Goal: Information Seeking & Learning: Learn about a topic

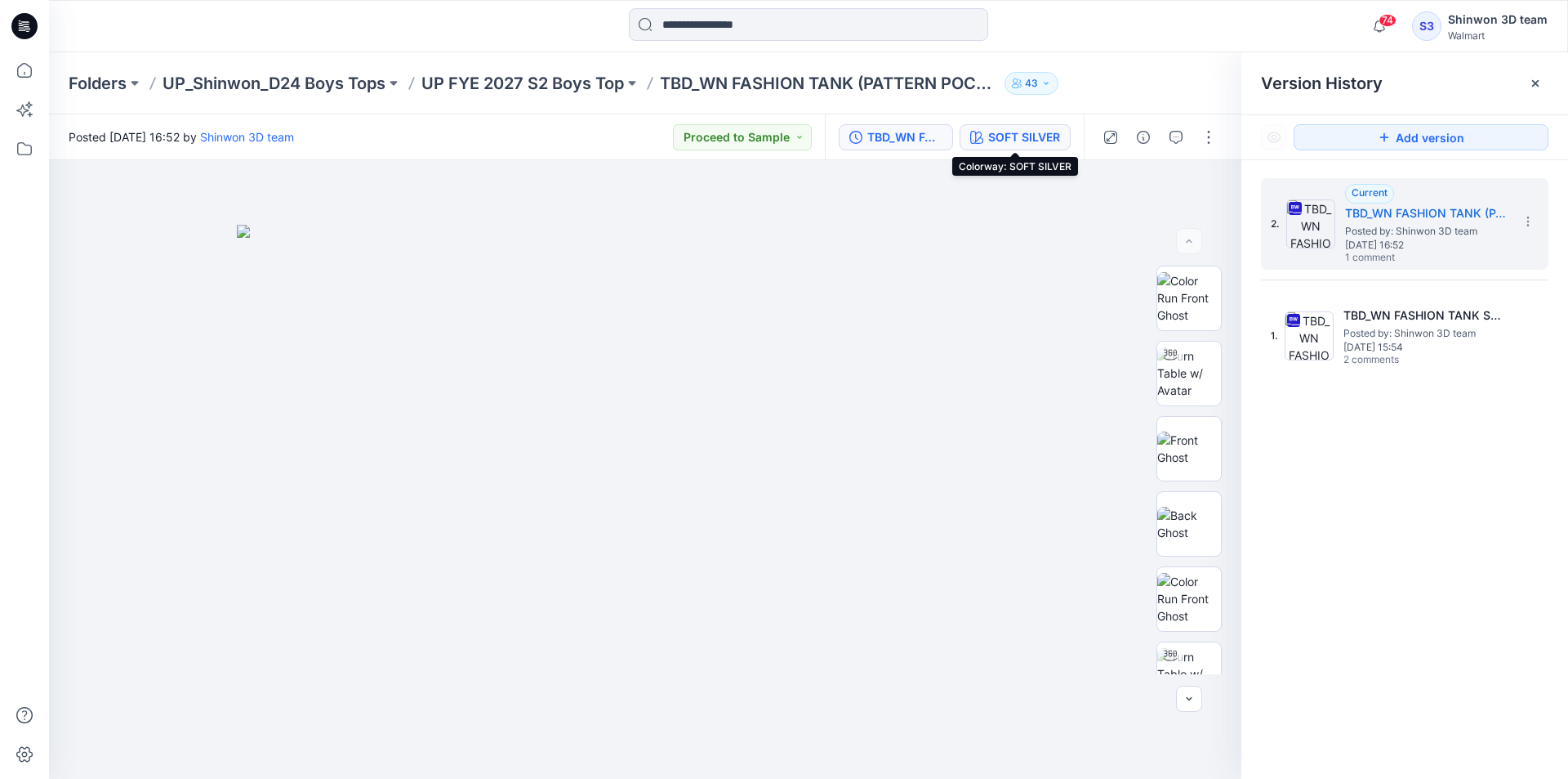
click at [1022, 136] on div "SOFT SILVER" at bounding box center [1024, 137] width 72 height 18
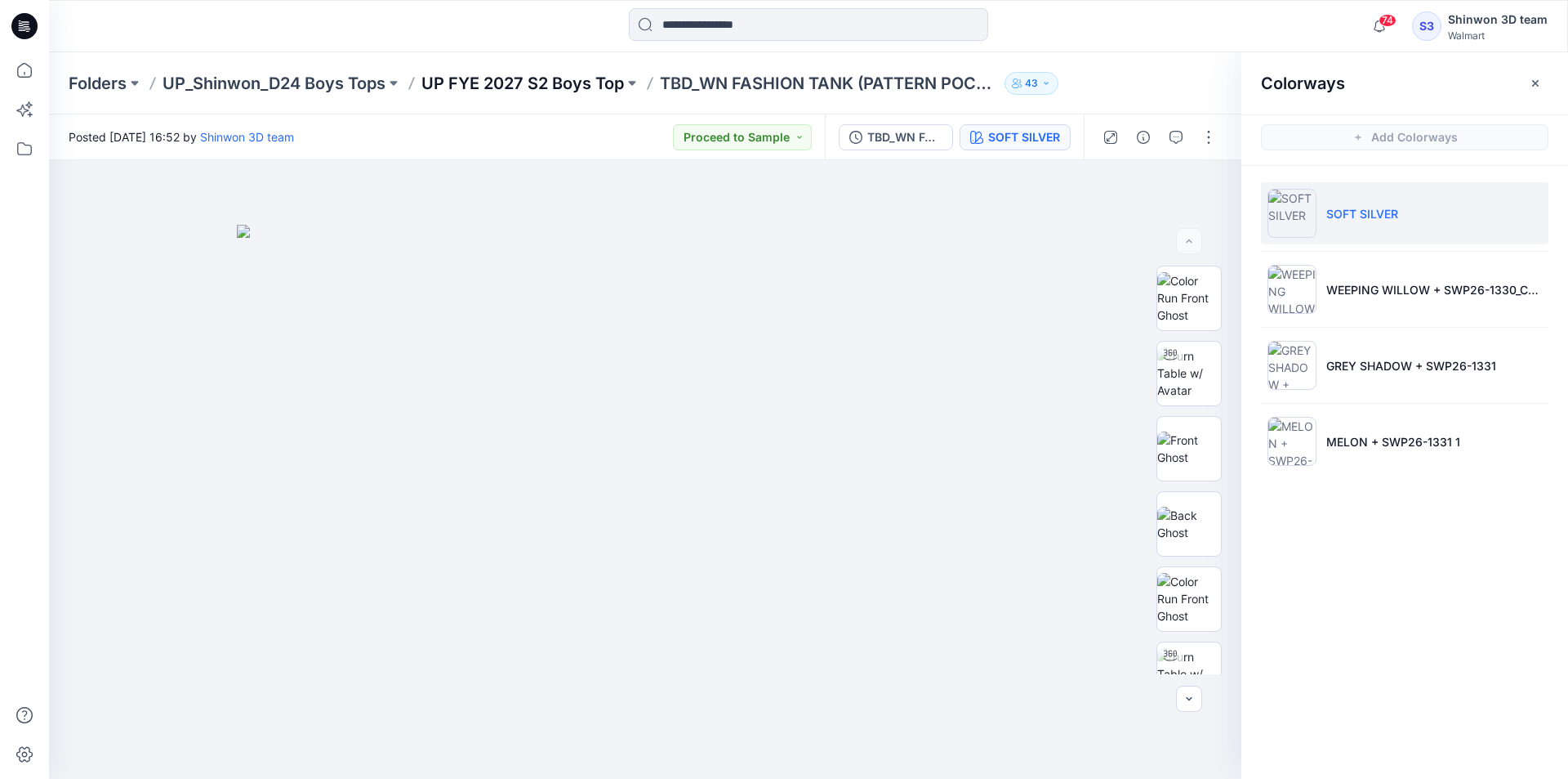
click at [520, 80] on p "UP FYE 2027 S2 Boys Top" at bounding box center [522, 83] width 203 height 22
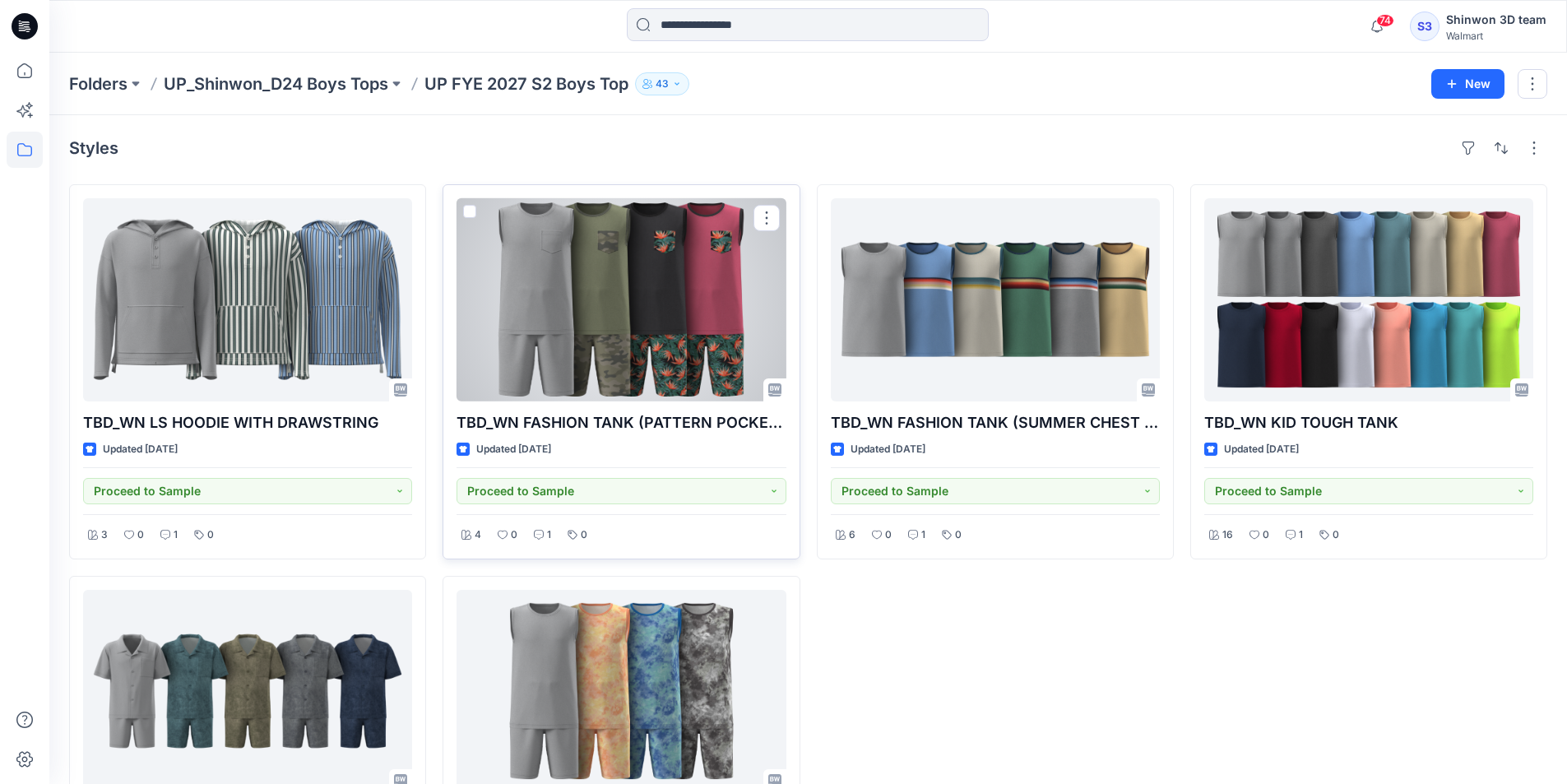
click at [598, 311] on div at bounding box center [621, 299] width 329 height 203
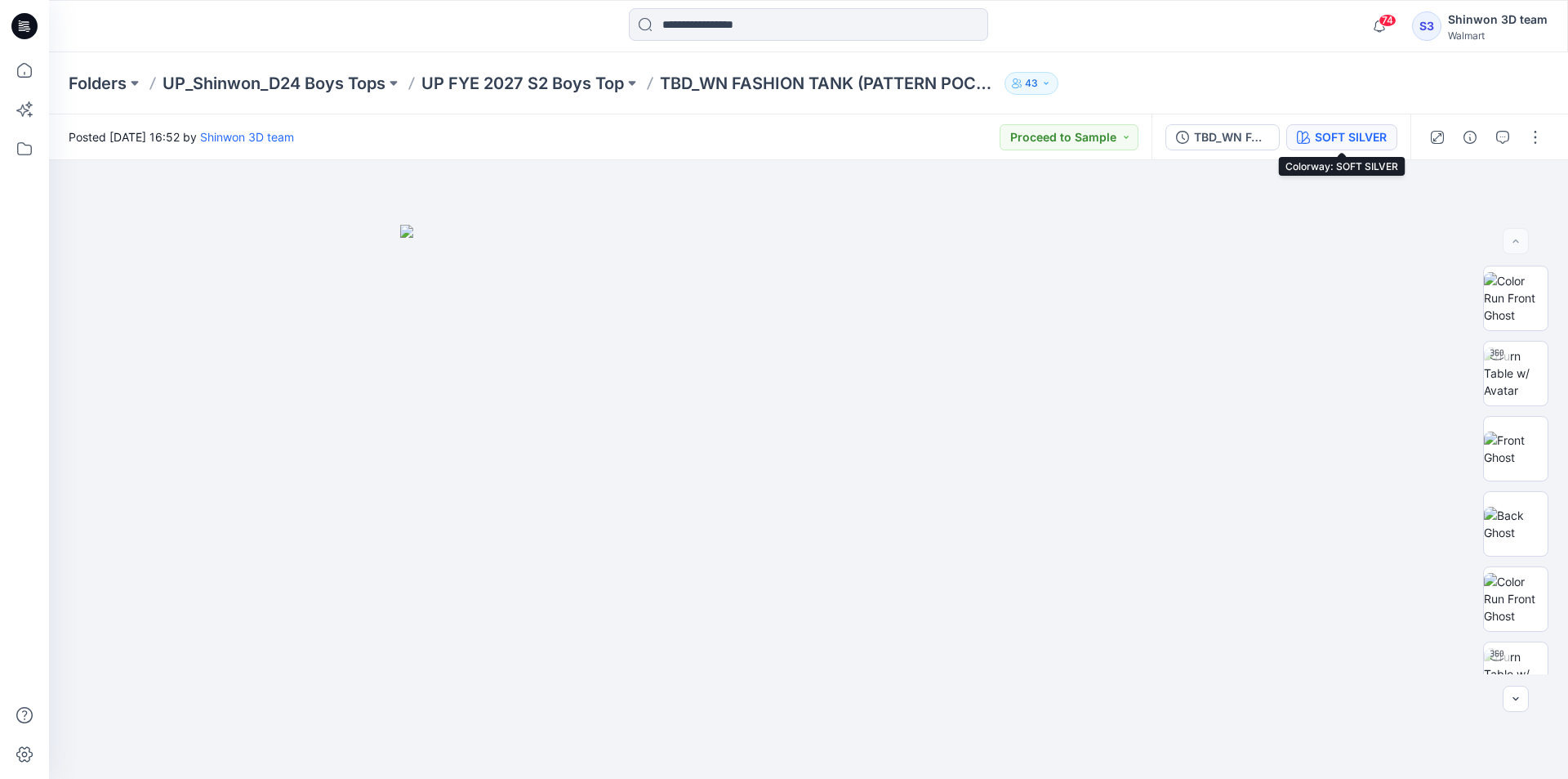
click at [1325, 137] on div "SOFT SILVER" at bounding box center [1351, 137] width 72 height 18
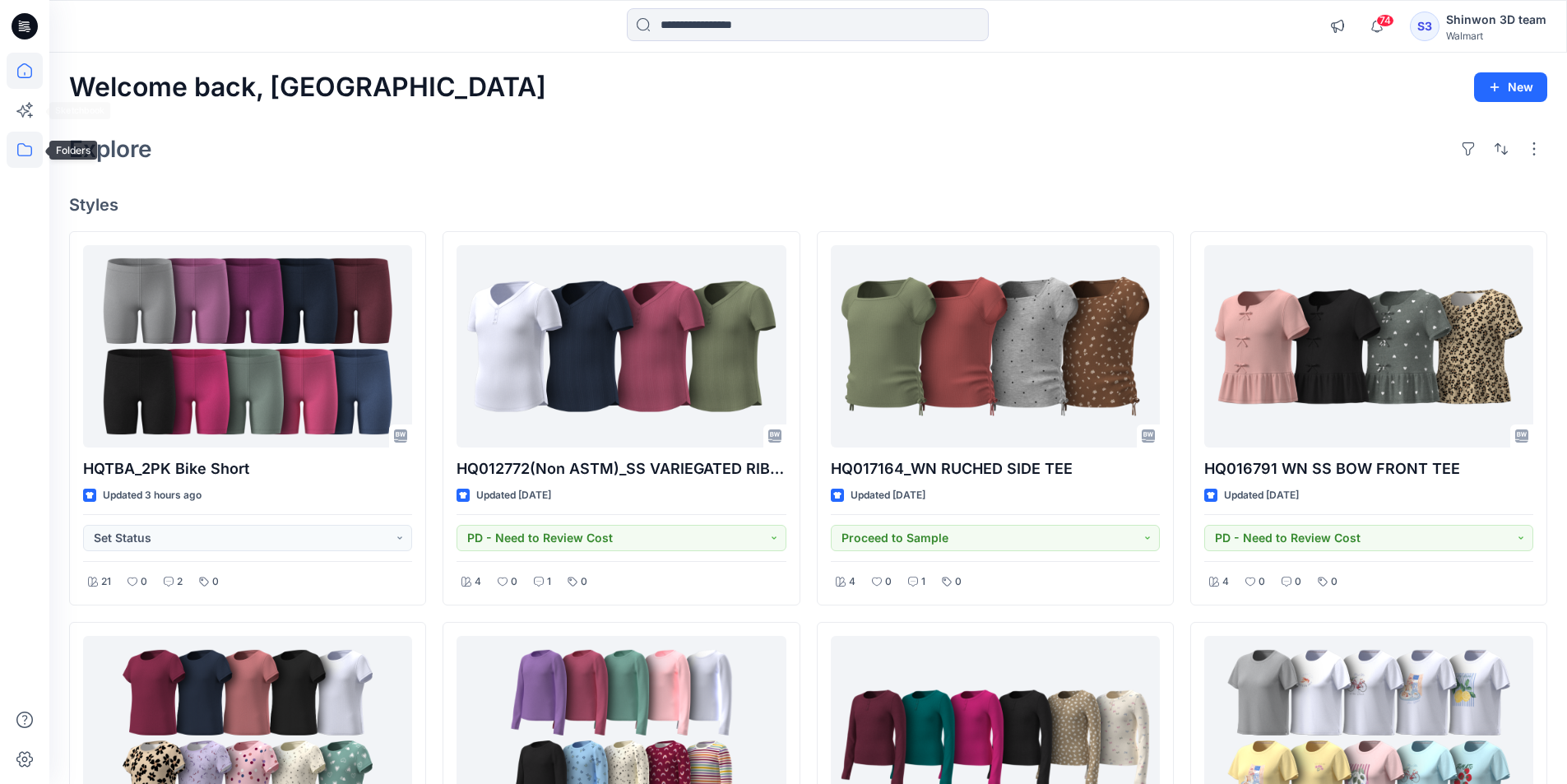
click at [20, 148] on icon at bounding box center [25, 149] width 36 height 36
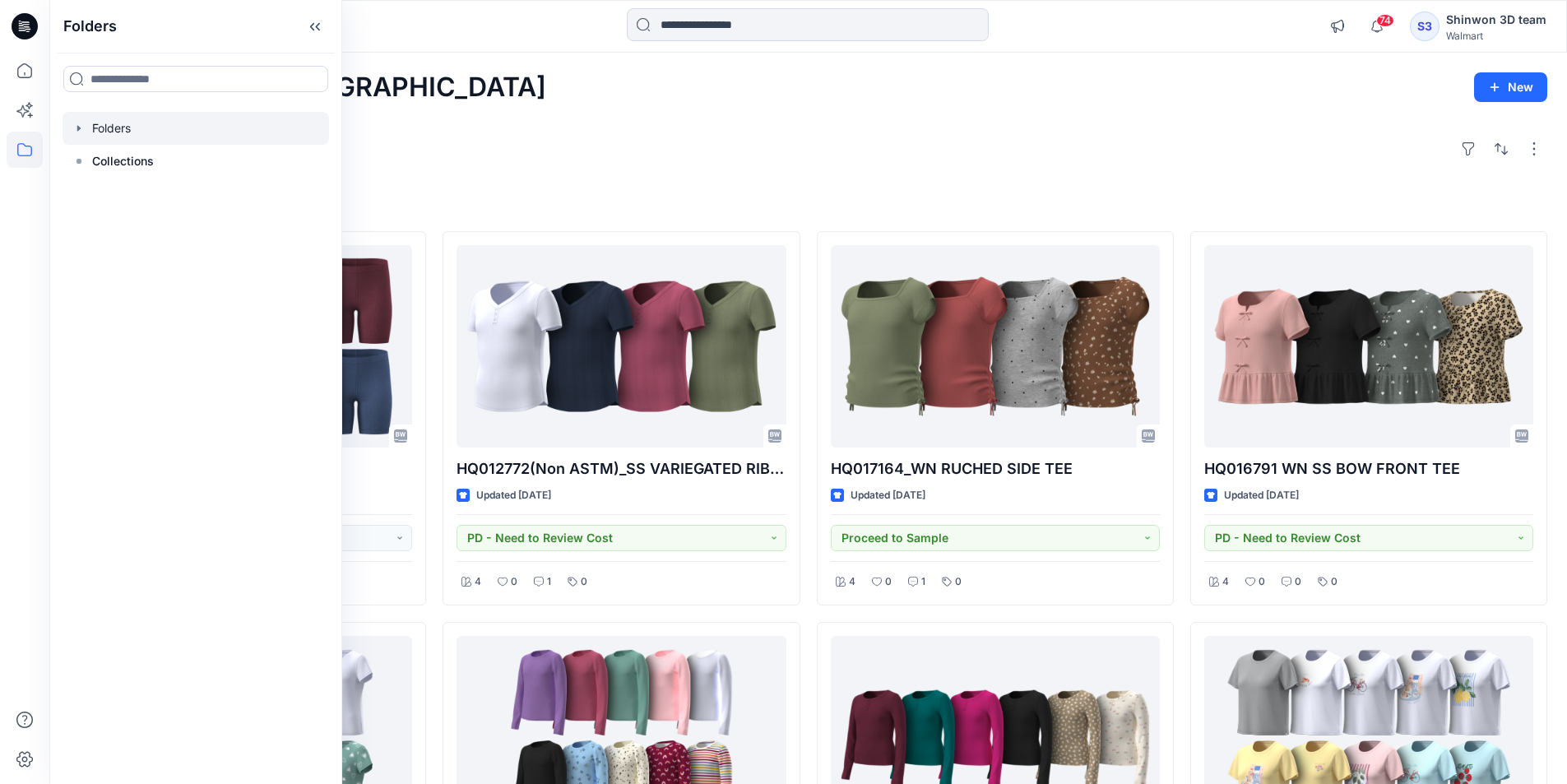
click at [80, 130] on icon "button" at bounding box center [79, 128] width 3 height 6
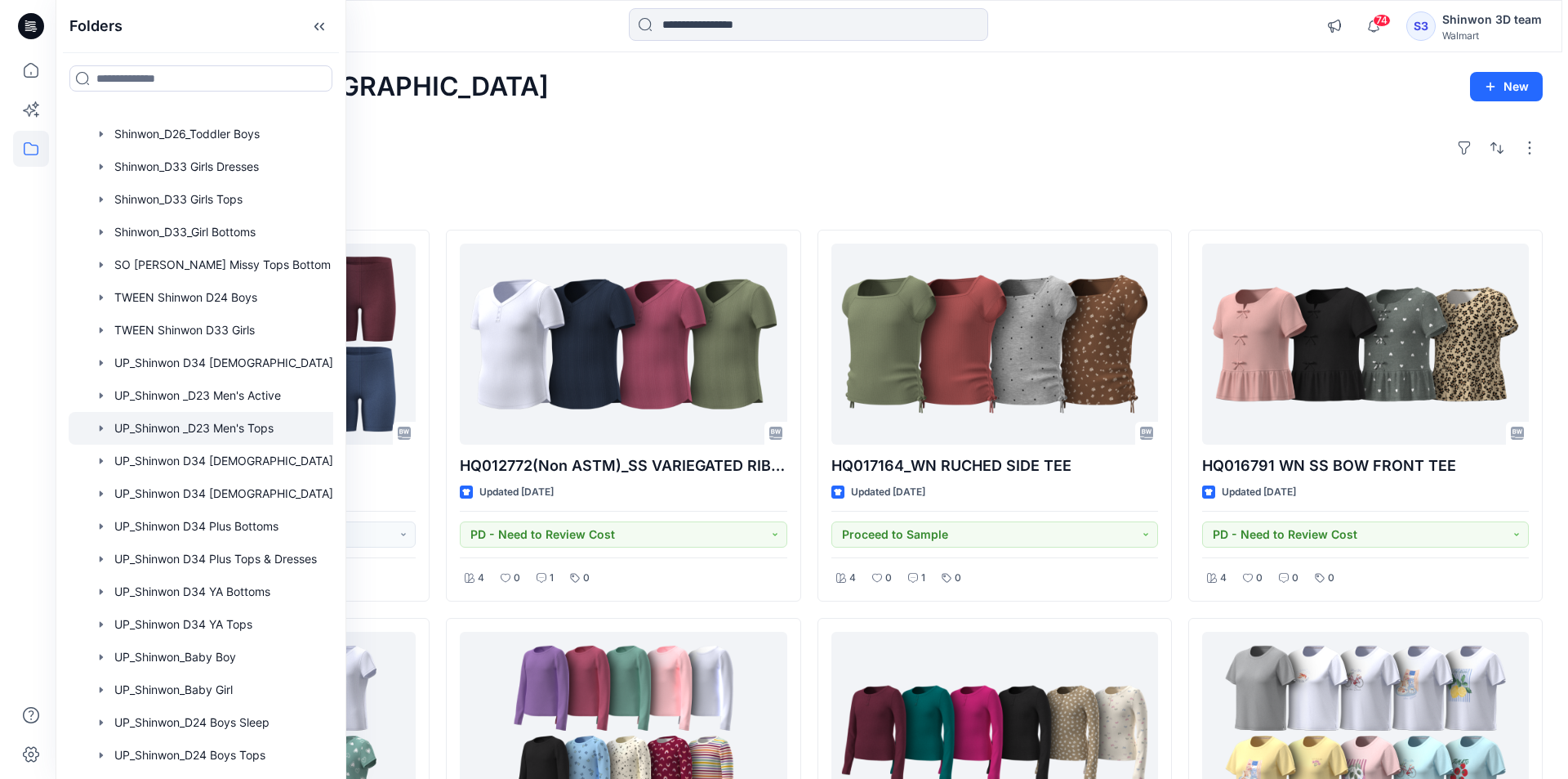
scroll to position [653, 0]
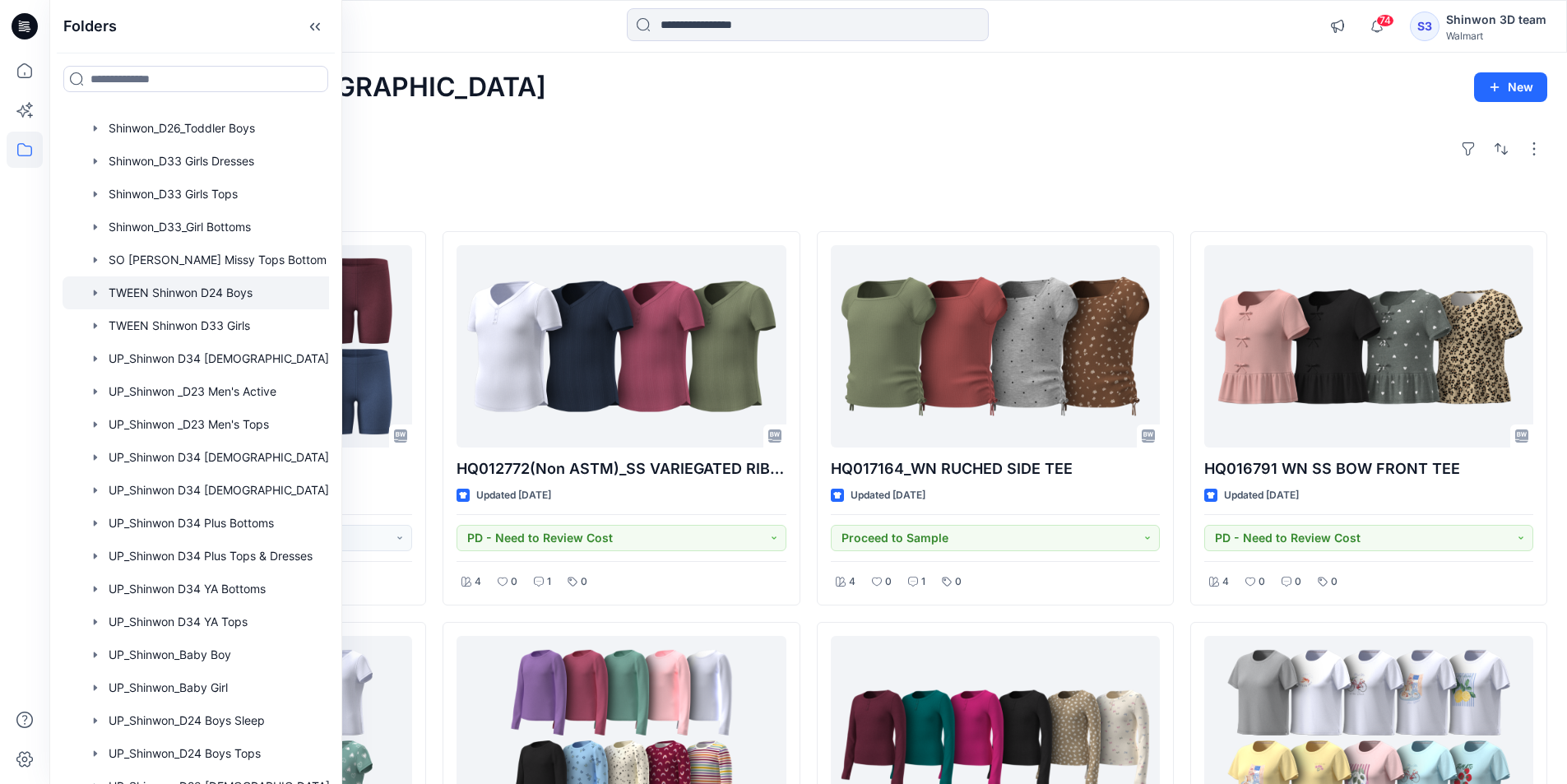
click at [237, 296] on div at bounding box center [217, 293] width 309 height 33
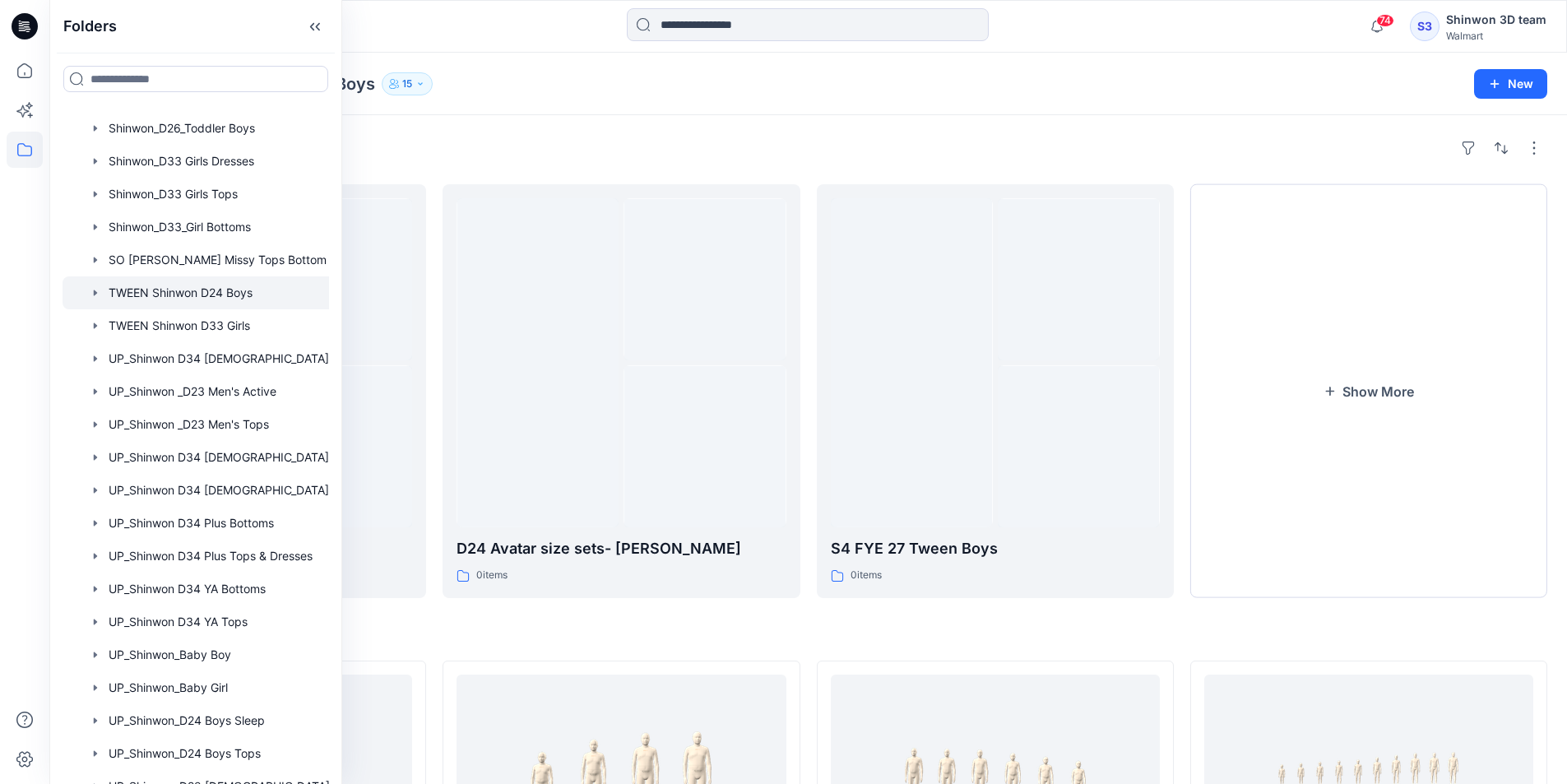
click at [792, 621] on div "Folders S2 FYE 27 Tween Boys 2 items D24 Avatar size sets- Shinwon 0 items S4 F…" at bounding box center [808, 585] width 1518 height 940
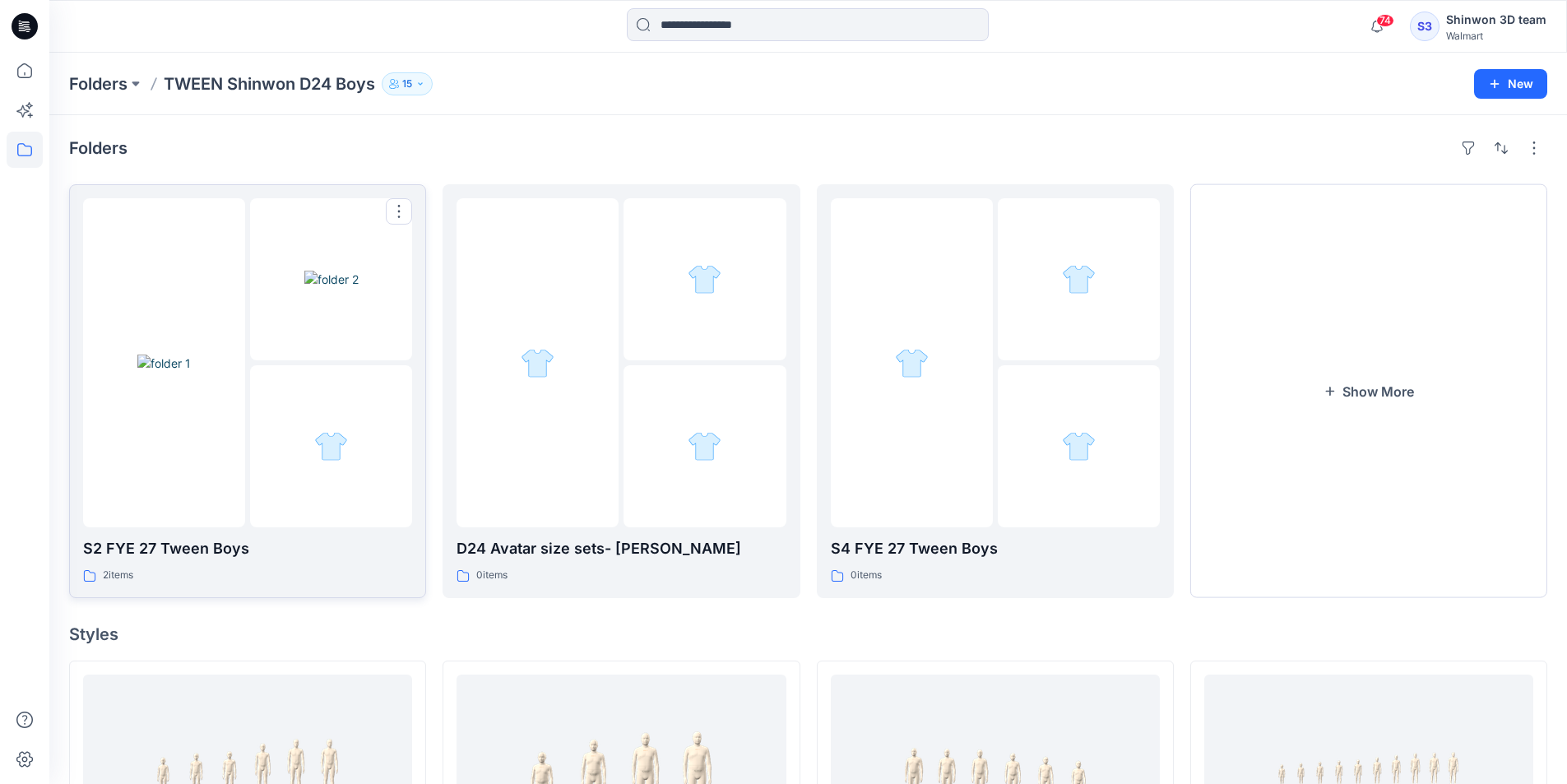
click at [374, 522] on div at bounding box center [331, 445] width 162 height 162
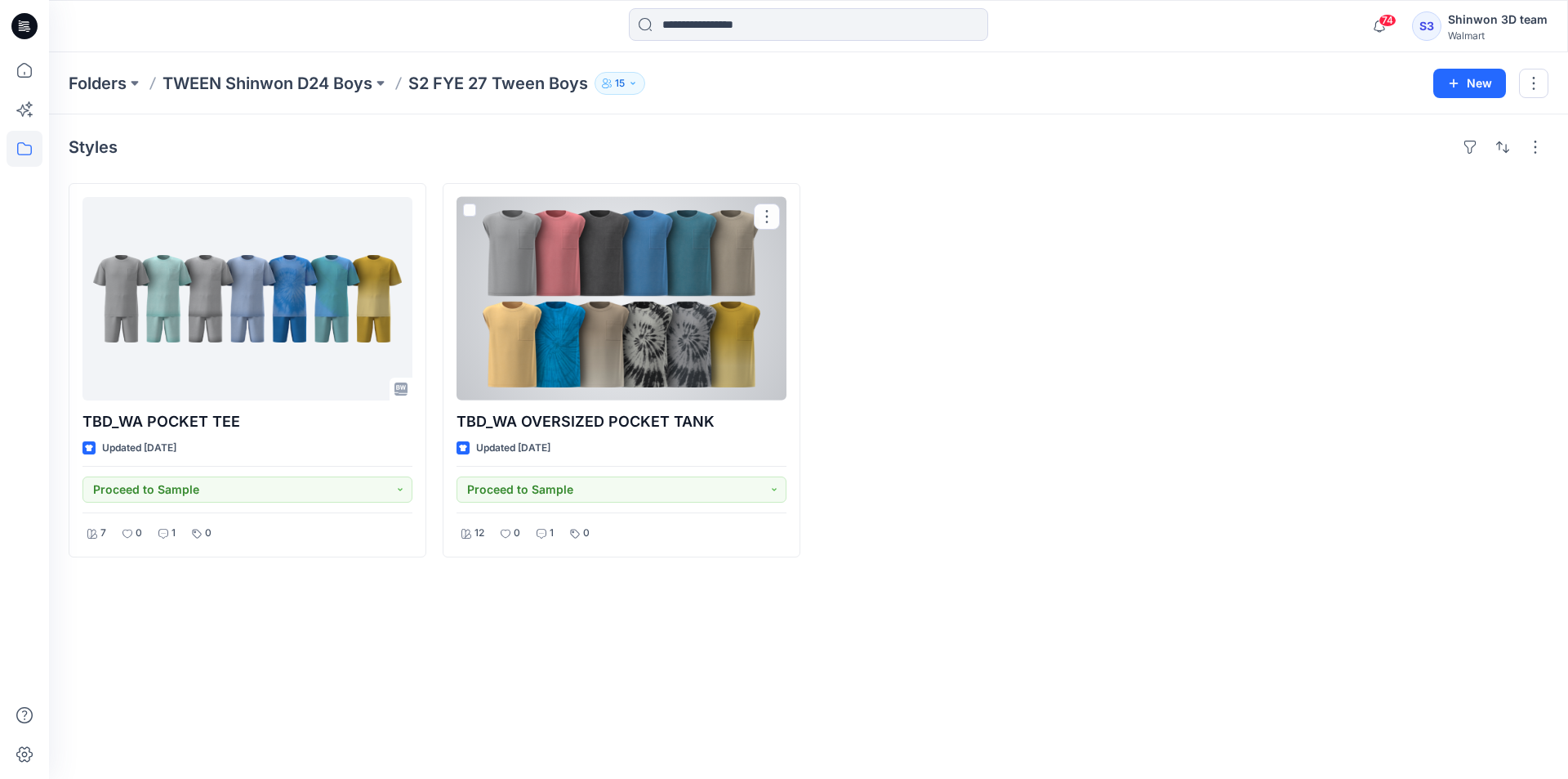
click at [660, 362] on div at bounding box center [621, 298] width 330 height 204
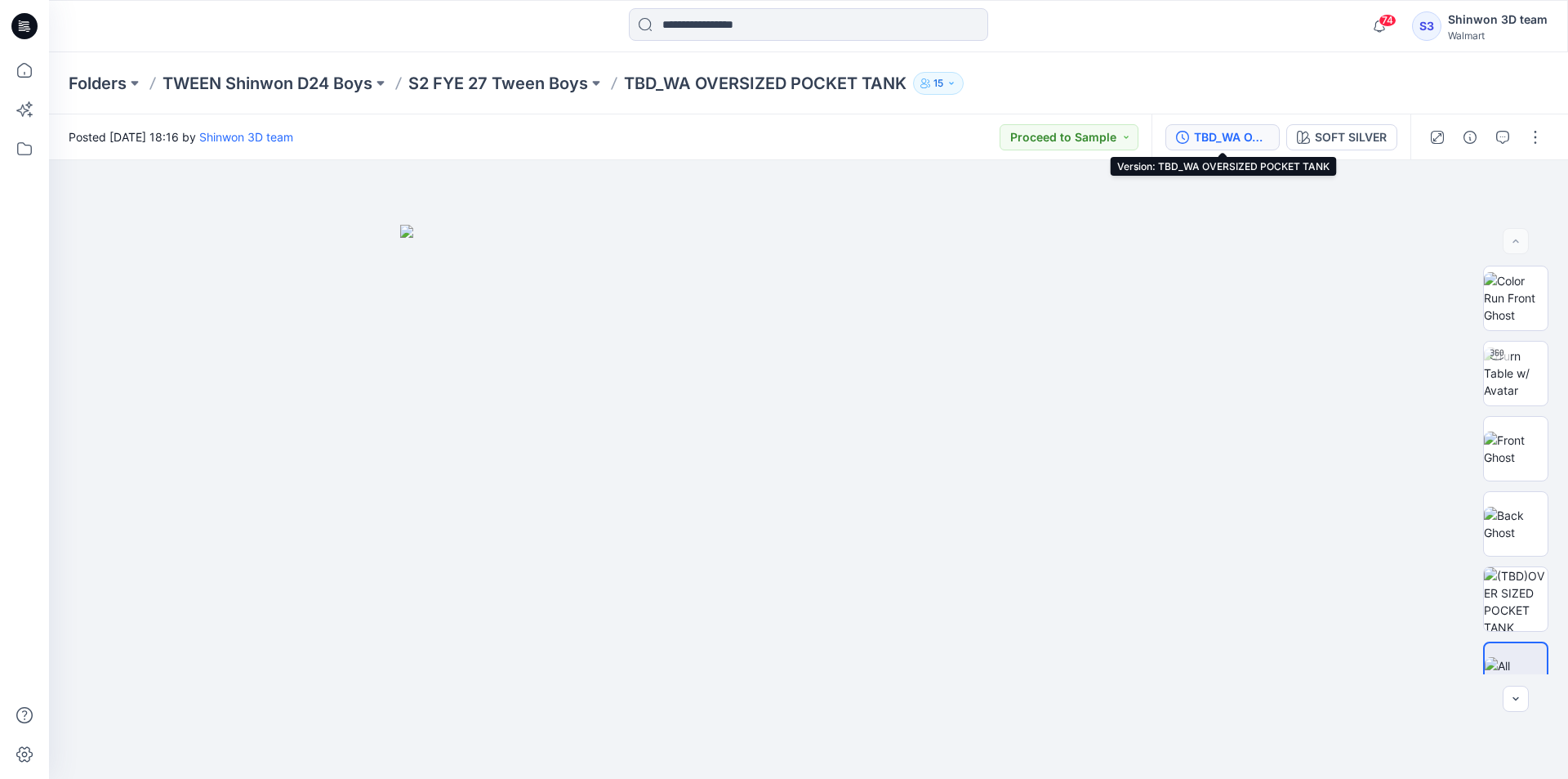
click at [1242, 136] on div "TBD_WA OVERSIZED POCKET TANK" at bounding box center [1231, 137] width 75 height 18
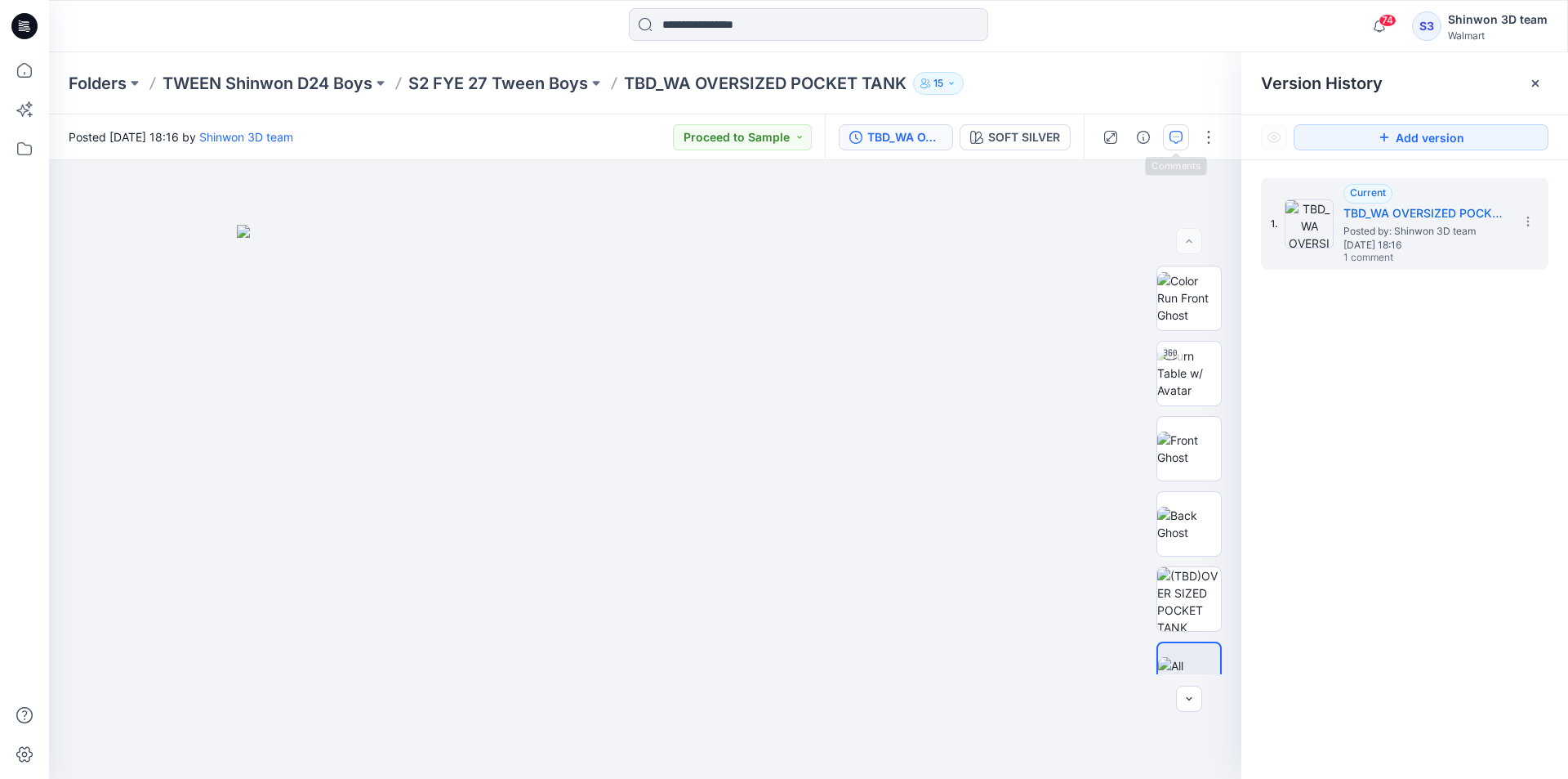
click at [1182, 142] on icon "button" at bounding box center [1175, 136] width 13 height 13
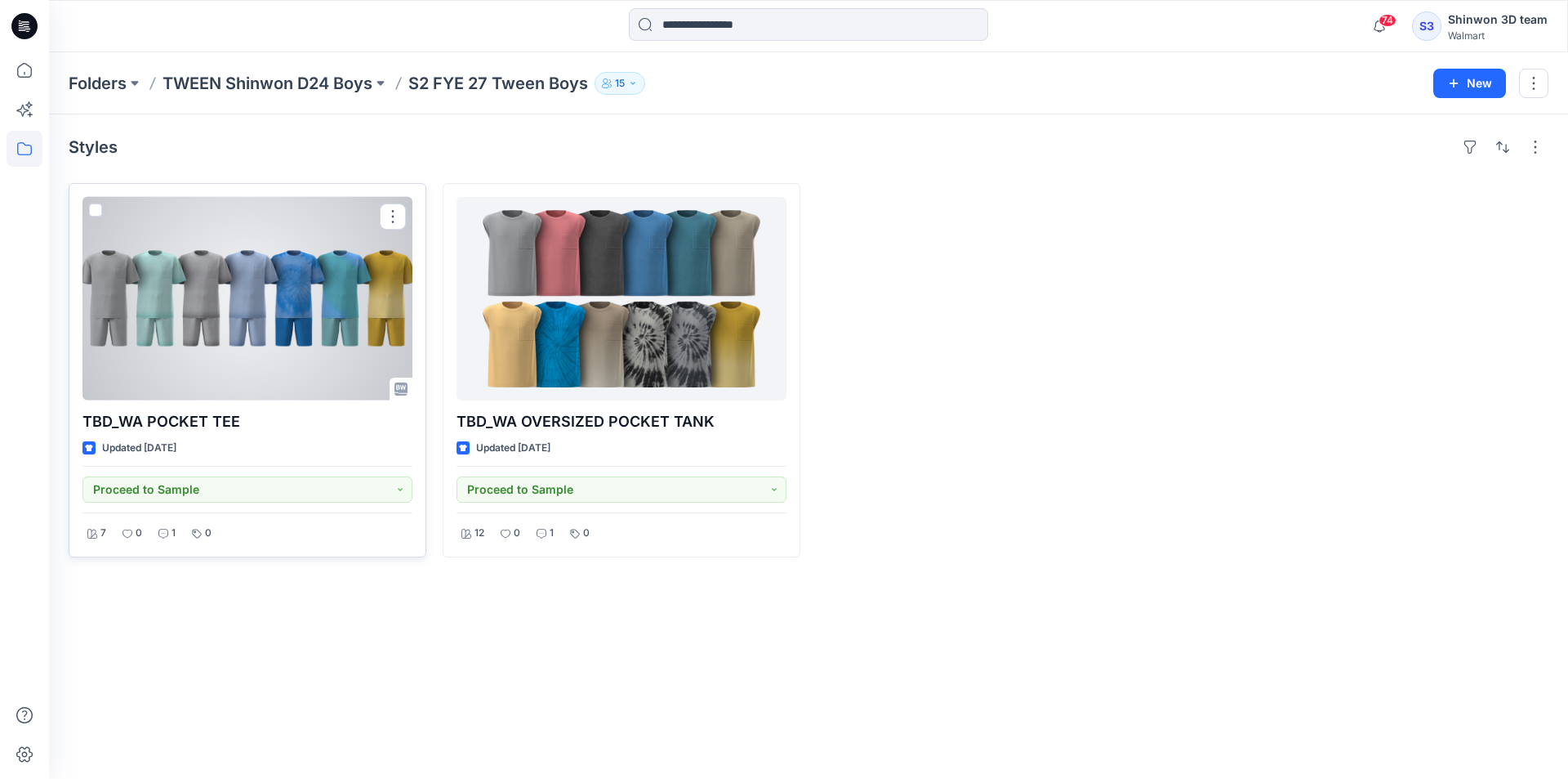
click at [282, 275] on div at bounding box center [248, 298] width 330 height 204
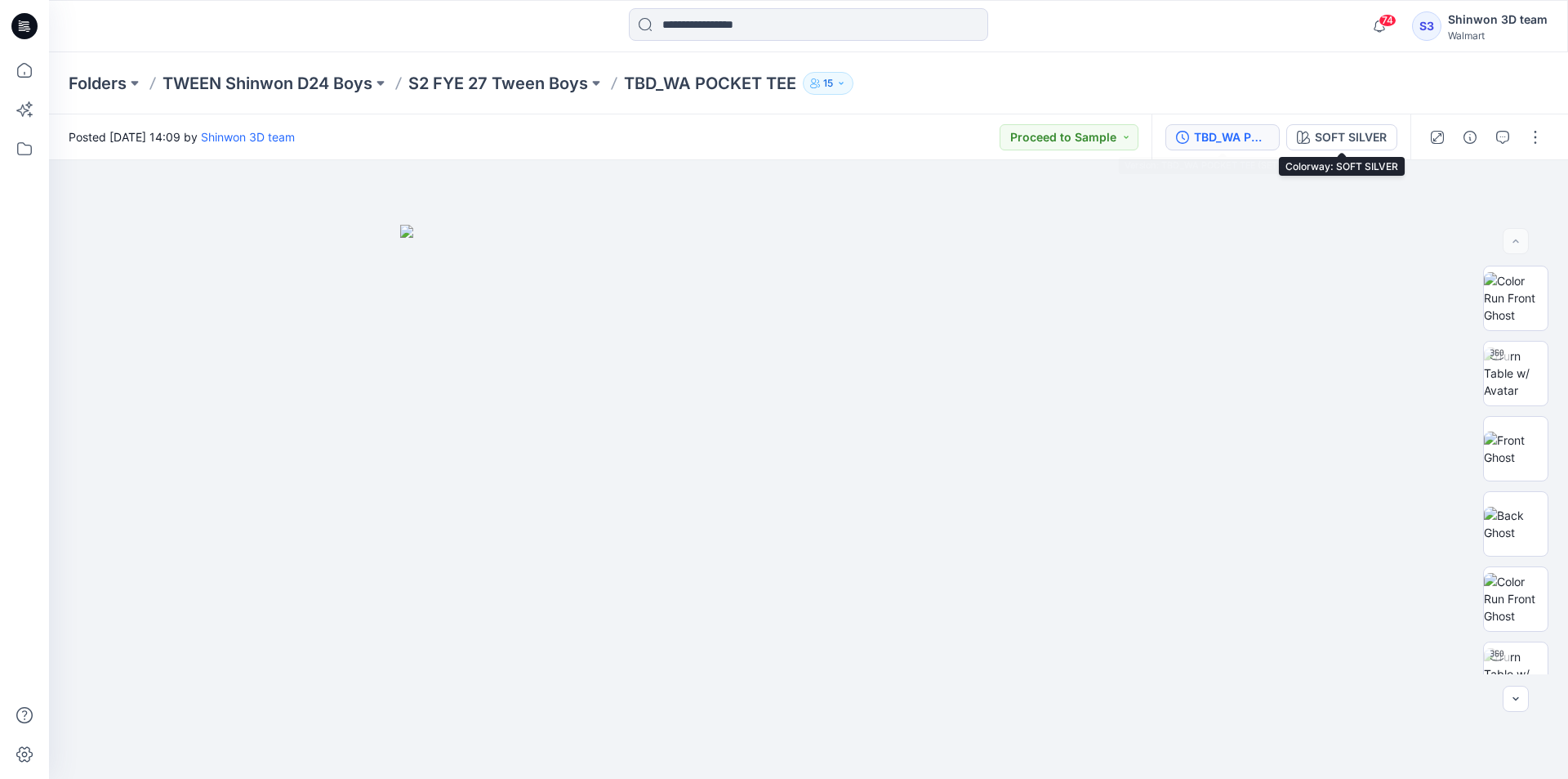
click at [1241, 129] on div "TBD_WA POCKET TEE (SET SHORTS)" at bounding box center [1231, 137] width 75 height 18
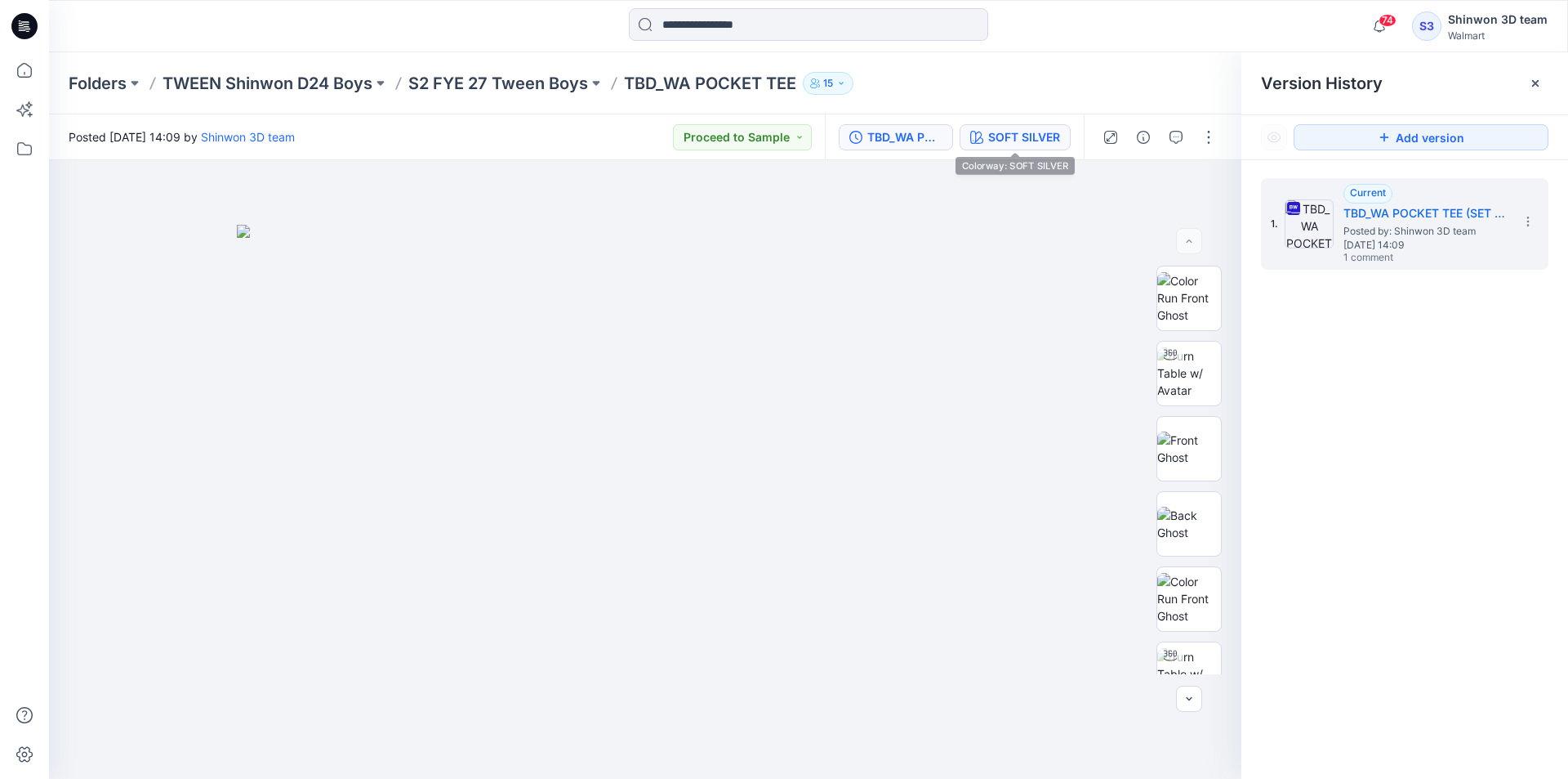
click at [1047, 134] on div "SOFT SILVER" at bounding box center [1024, 137] width 72 height 18
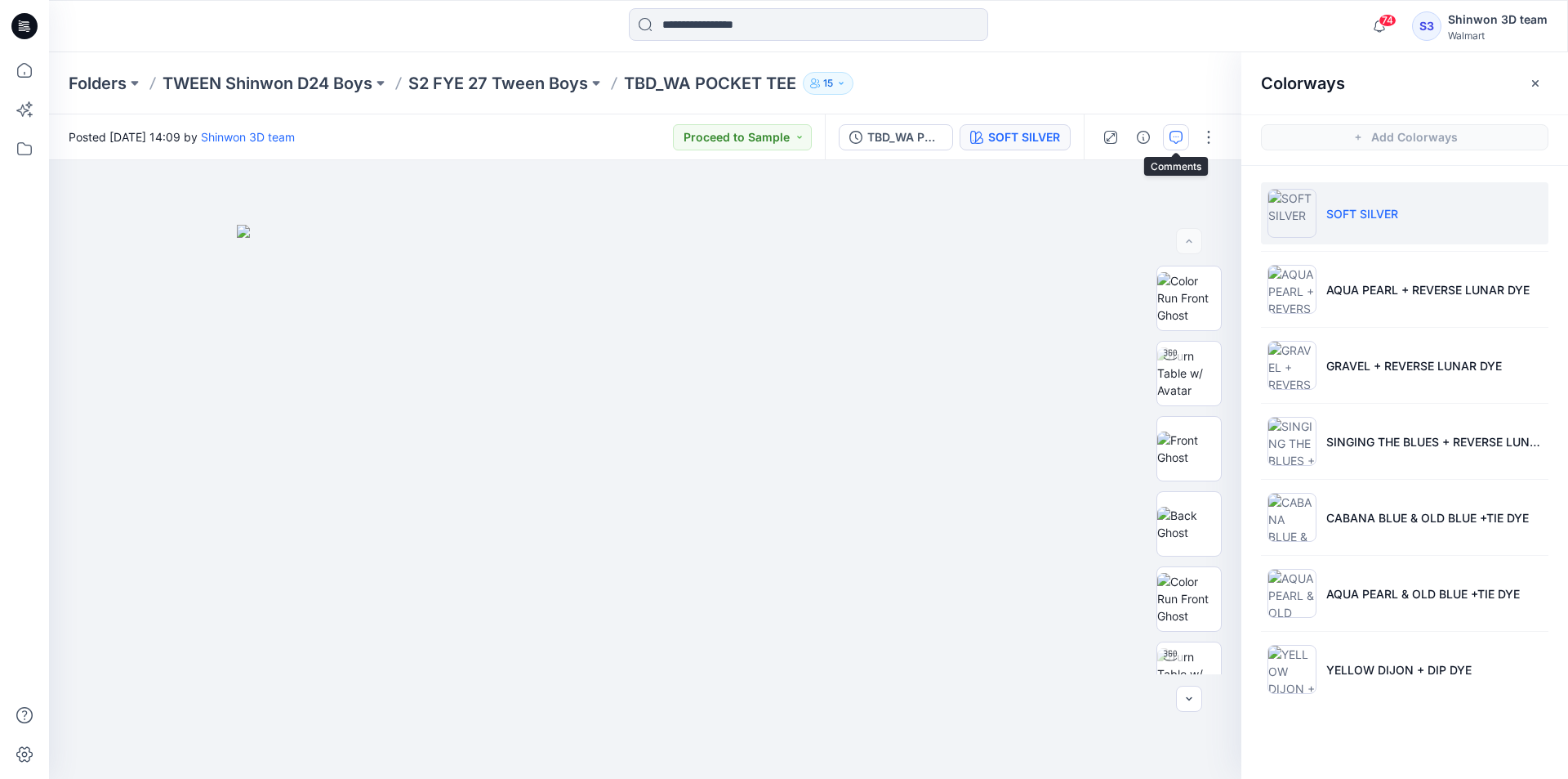
click at [1175, 131] on icon "button" at bounding box center [1175, 136] width 13 height 13
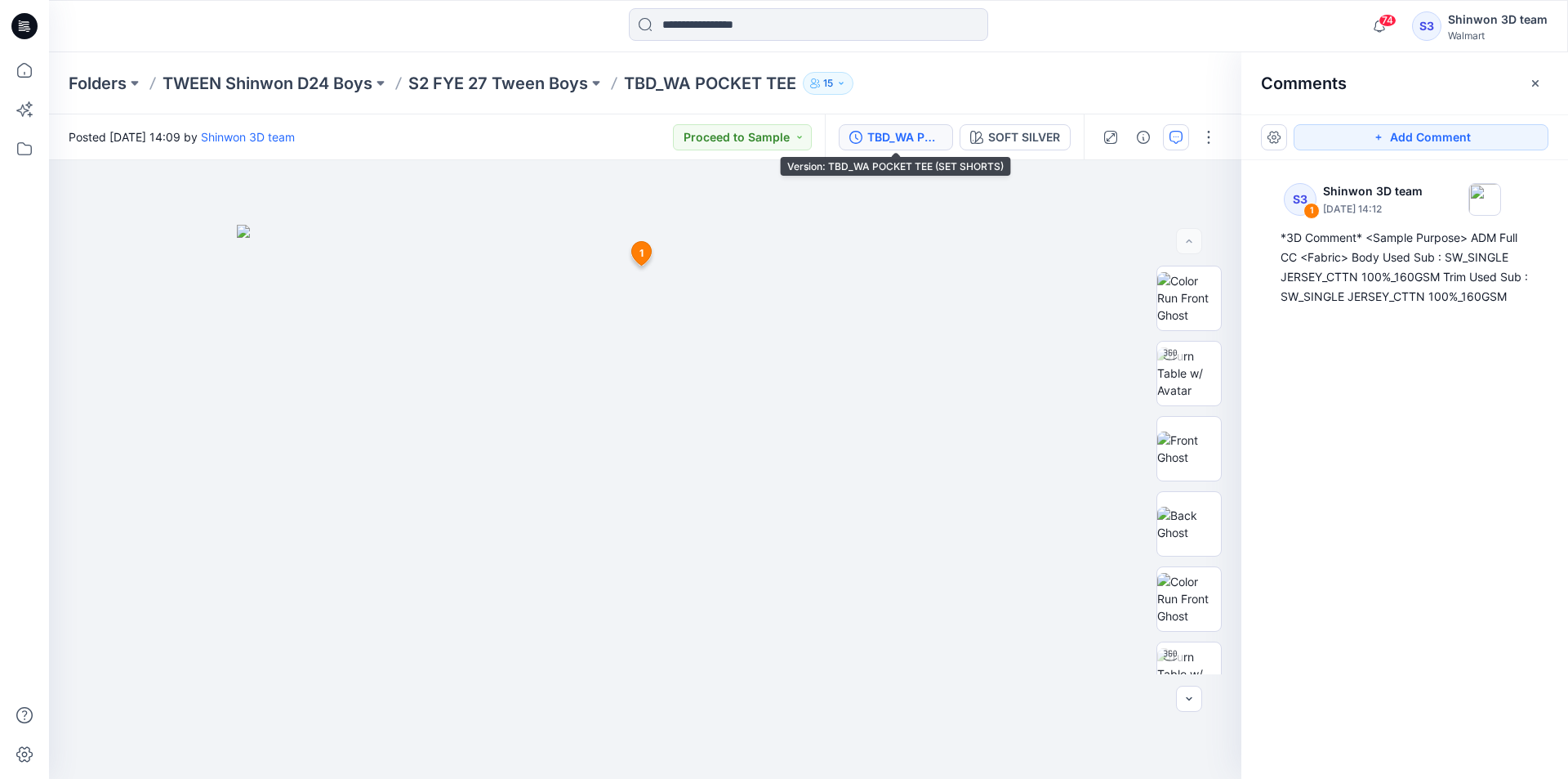
click at [899, 142] on div "TBD_WA POCKET TEE (SET SHORTS)" at bounding box center [904, 137] width 75 height 18
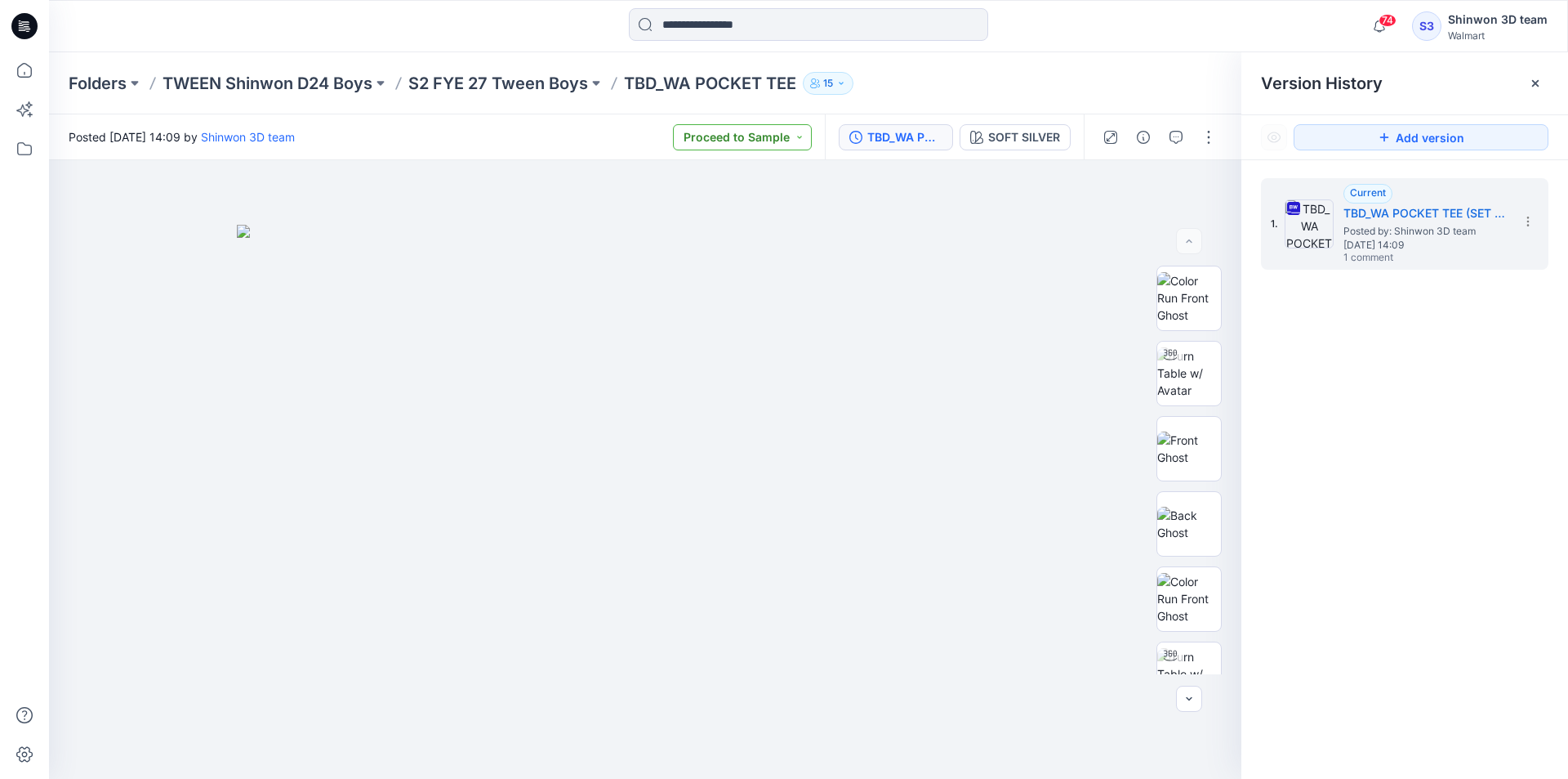
click at [798, 147] on button "Proceed to Sample" at bounding box center [743, 136] width 138 height 26
click at [1088, 95] on div "Folders TWEEN Shinwon D24 Boys S2 FYE 27 Tween Boys TBD_WA POCKET TEE 15" at bounding box center [808, 84] width 1519 height 62
